Goal: Task Accomplishment & Management: Use online tool/utility

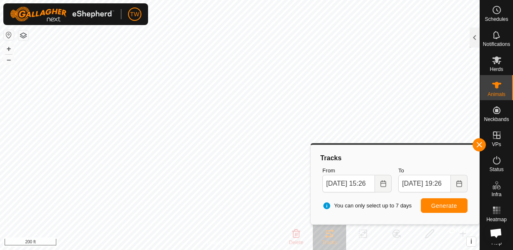
scroll to position [490, 0]
click at [447, 203] on span "Generate" at bounding box center [444, 205] width 26 height 7
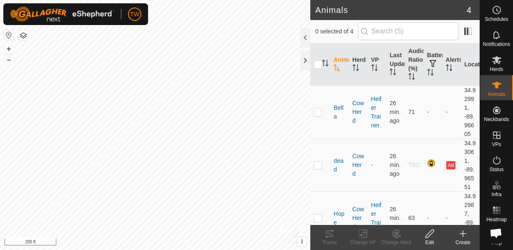
scroll to position [490, 0]
click at [319, 115] on p-checkbox at bounding box center [318, 111] width 8 height 7
checkbox input "true"
click at [333, 234] on icon at bounding box center [329, 234] width 10 height 10
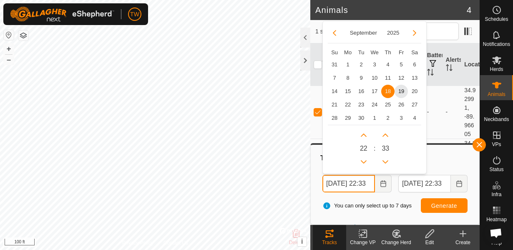
click at [356, 186] on input "[DATE] 22:33" at bounding box center [348, 184] width 53 height 18
click at [399, 92] on span "19" at bounding box center [400, 91] width 13 height 13
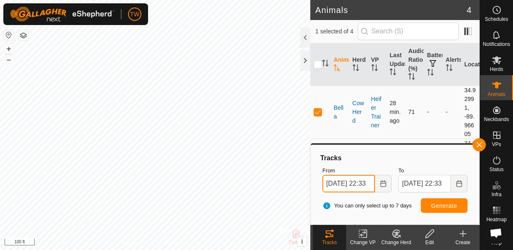
scroll to position [0, 11]
click at [343, 184] on input "[DATE] 22:33" at bounding box center [348, 184] width 53 height 18
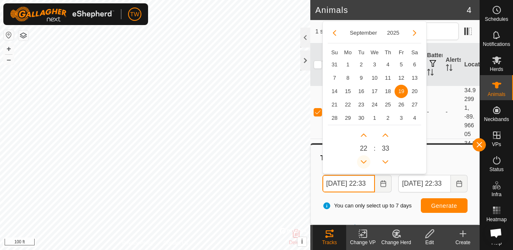
click at [362, 163] on button "Previous Hour" at bounding box center [363, 161] width 13 height 13
click at [363, 164] on span "Previous Hour" at bounding box center [363, 164] width 0 height 0
click at [361, 161] on button "Previous Hour" at bounding box center [363, 161] width 13 height 13
click at [361, 158] on icon "Previous Hour" at bounding box center [363, 161] width 7 height 7
click at [362, 157] on button "Previous Hour" at bounding box center [363, 161] width 13 height 13
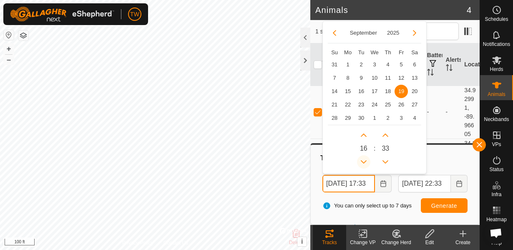
click at [363, 157] on span "Previous Hour" at bounding box center [363, 157] width 0 height 0
click at [362, 157] on button "Previous Hour" at bounding box center [363, 161] width 13 height 13
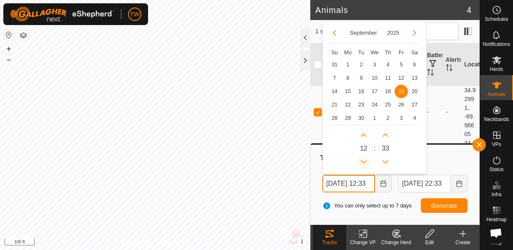
click at [362, 157] on button "Previous Hour" at bounding box center [363, 161] width 13 height 13
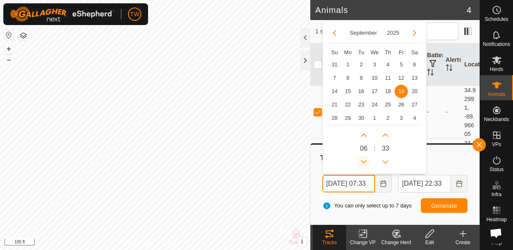
click at [363, 157] on button "Previous Hour" at bounding box center [363, 161] width 13 height 13
click at [364, 157] on button "Previous Hour" at bounding box center [363, 161] width 13 height 13
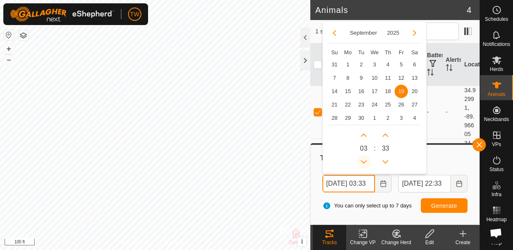
type input "[DATE] 02:33"
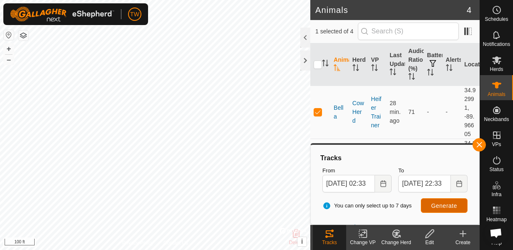
scroll to position [0, 0]
click at [447, 206] on span "Generate" at bounding box center [444, 205] width 26 height 7
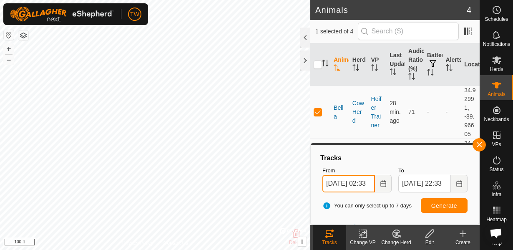
click at [358, 186] on input "[DATE] 02:33" at bounding box center [348, 184] width 53 height 18
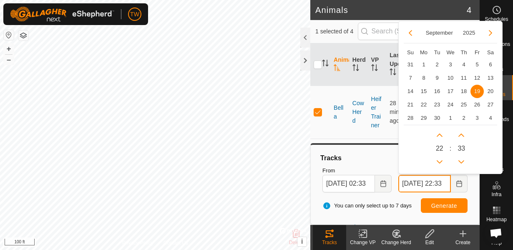
click at [416, 186] on input "[DATE] 22:33" at bounding box center [424, 184] width 53 height 18
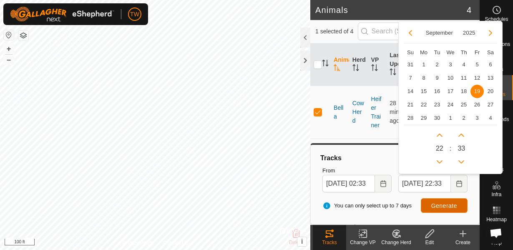
click at [446, 203] on span "Generate" at bounding box center [444, 205] width 26 height 7
